Goal: Find specific page/section: Find specific page/section

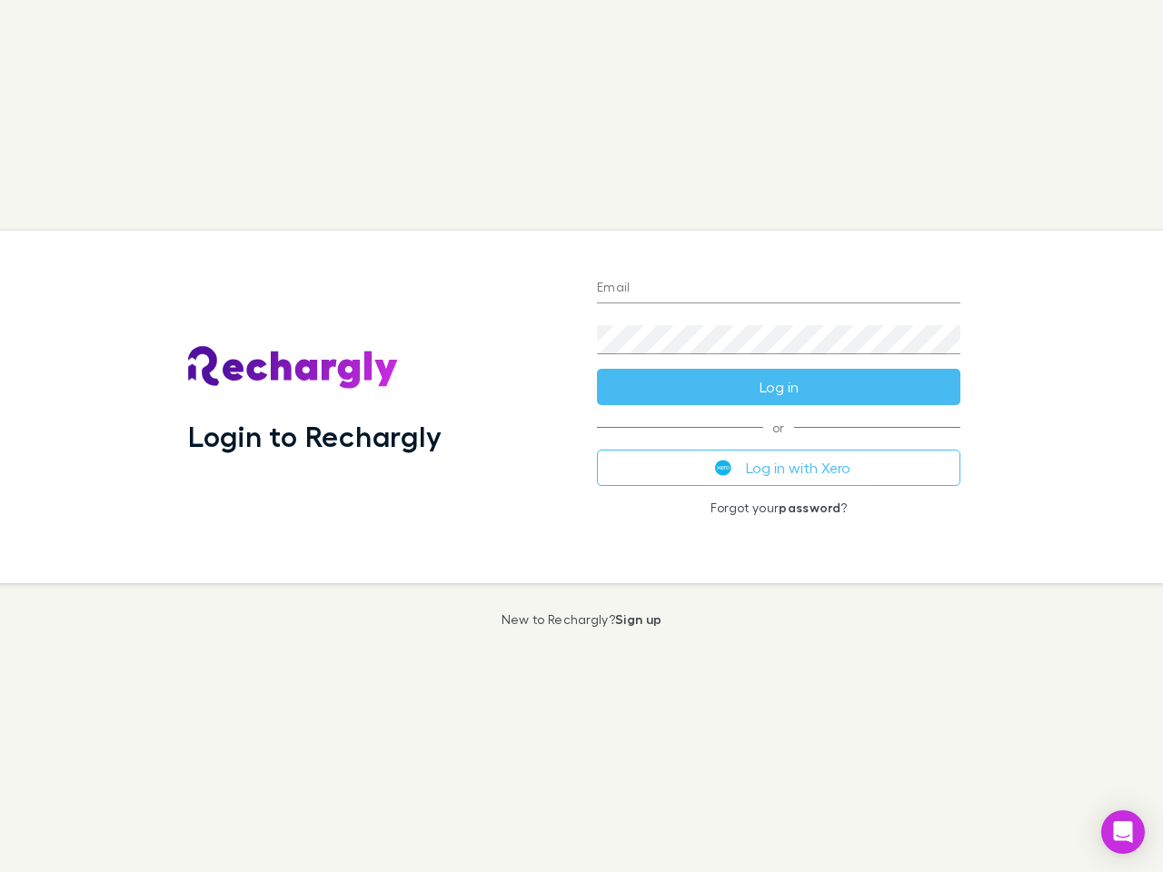
click at [581, 436] on div "Login to Rechargly" at bounding box center [377, 407] width 409 height 352
click at [778, 289] on input "Email" at bounding box center [778, 288] width 363 height 29
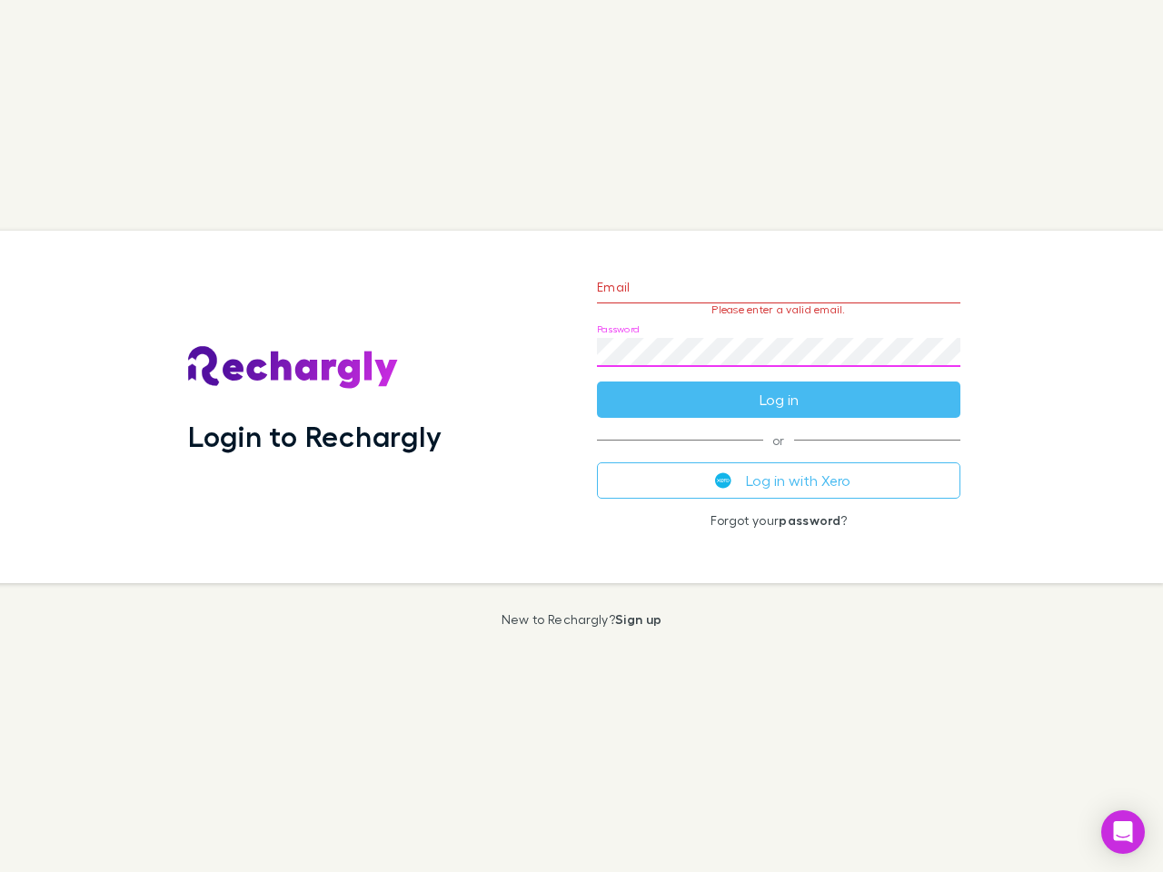
click at [778, 387] on form "Email Please enter a valid email. Password Log in" at bounding box center [778, 339] width 363 height 158
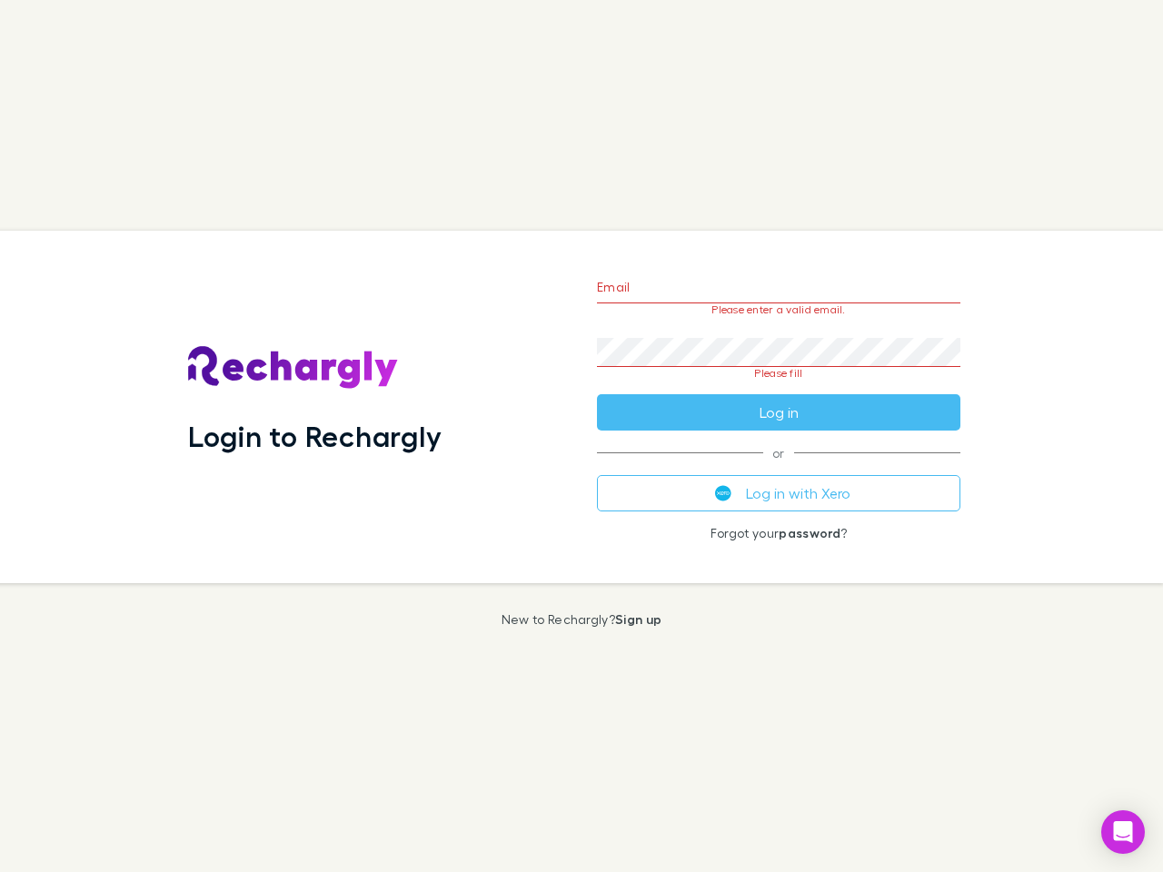
click at [778, 468] on div "Email Please enter a valid email. Password Please fill Log in or Log in with Xe…" at bounding box center [778, 407] width 392 height 352
click at [1123, 832] on icon "Open Intercom Messenger" at bounding box center [1123, 832] width 19 height 22
